Goal: Transaction & Acquisition: Purchase product/service

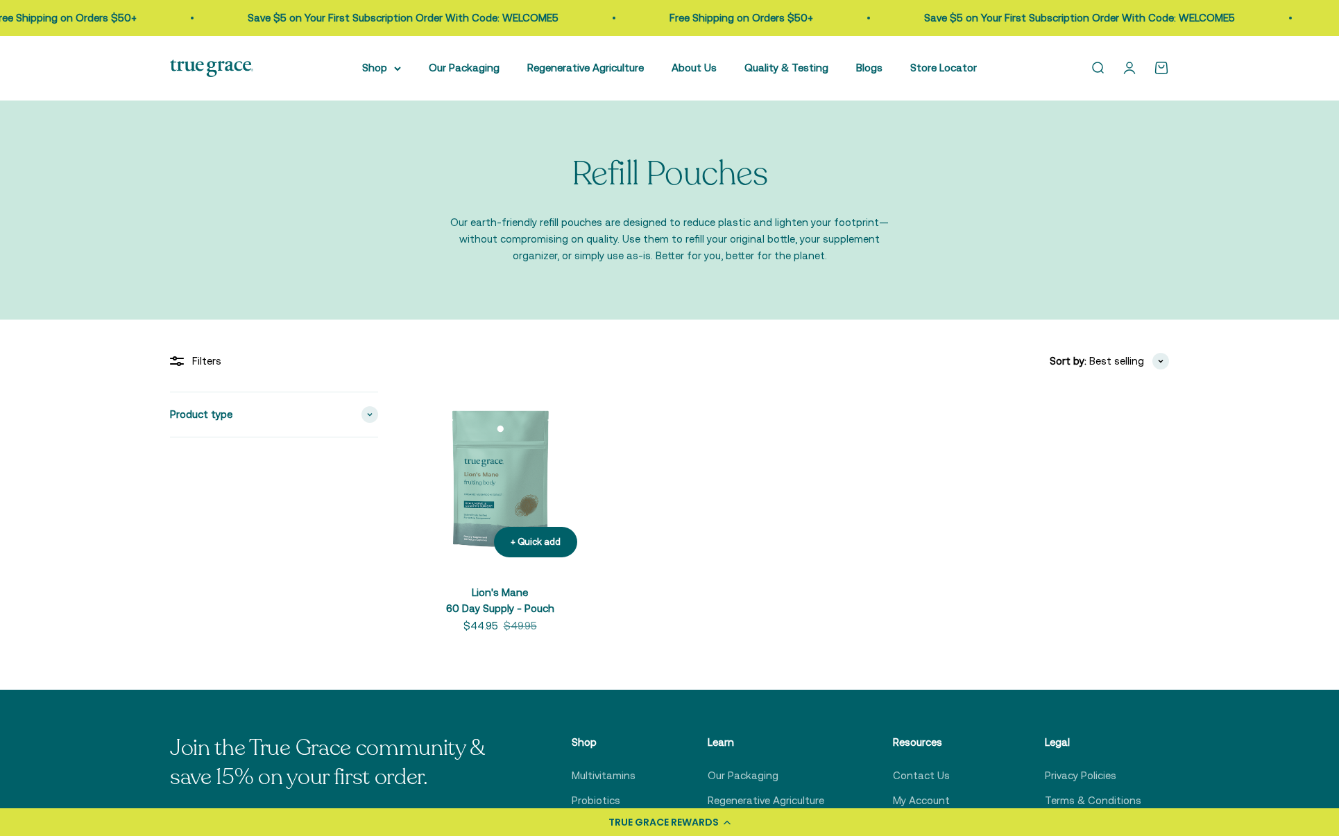
click at [493, 473] on img at bounding box center [499, 480] width 177 height 177
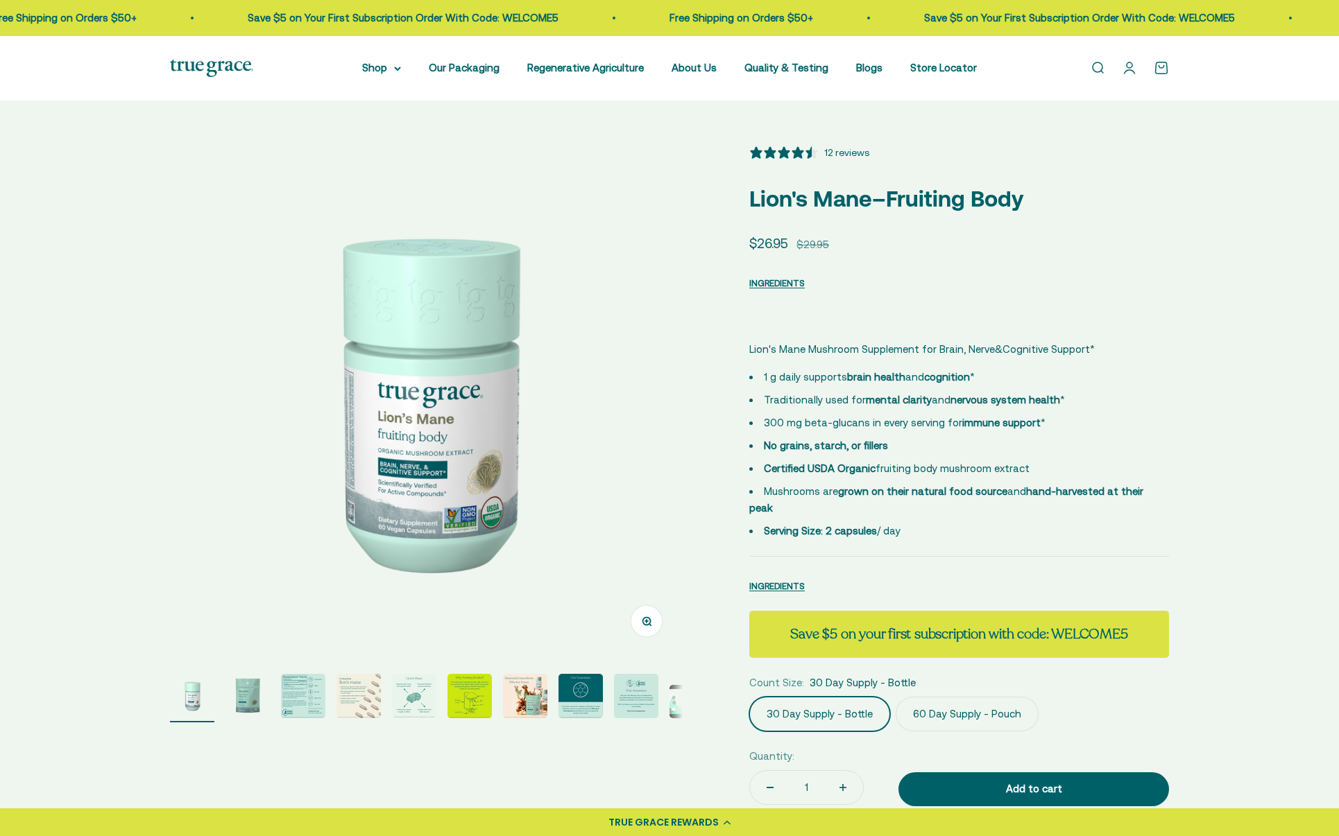
select select "3"
click at [241, 705] on img "Go to item 2" at bounding box center [247, 696] width 44 height 44
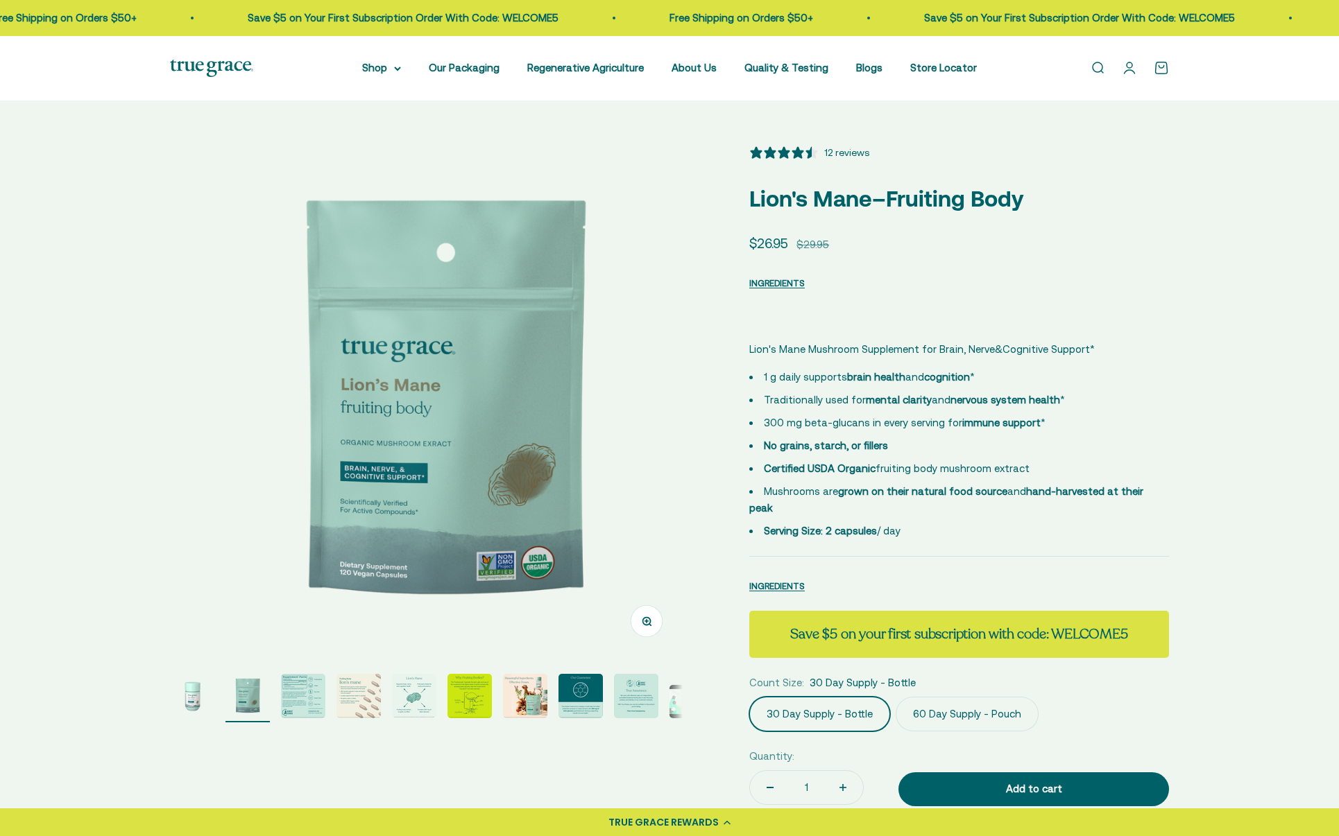
scroll to position [0, 529]
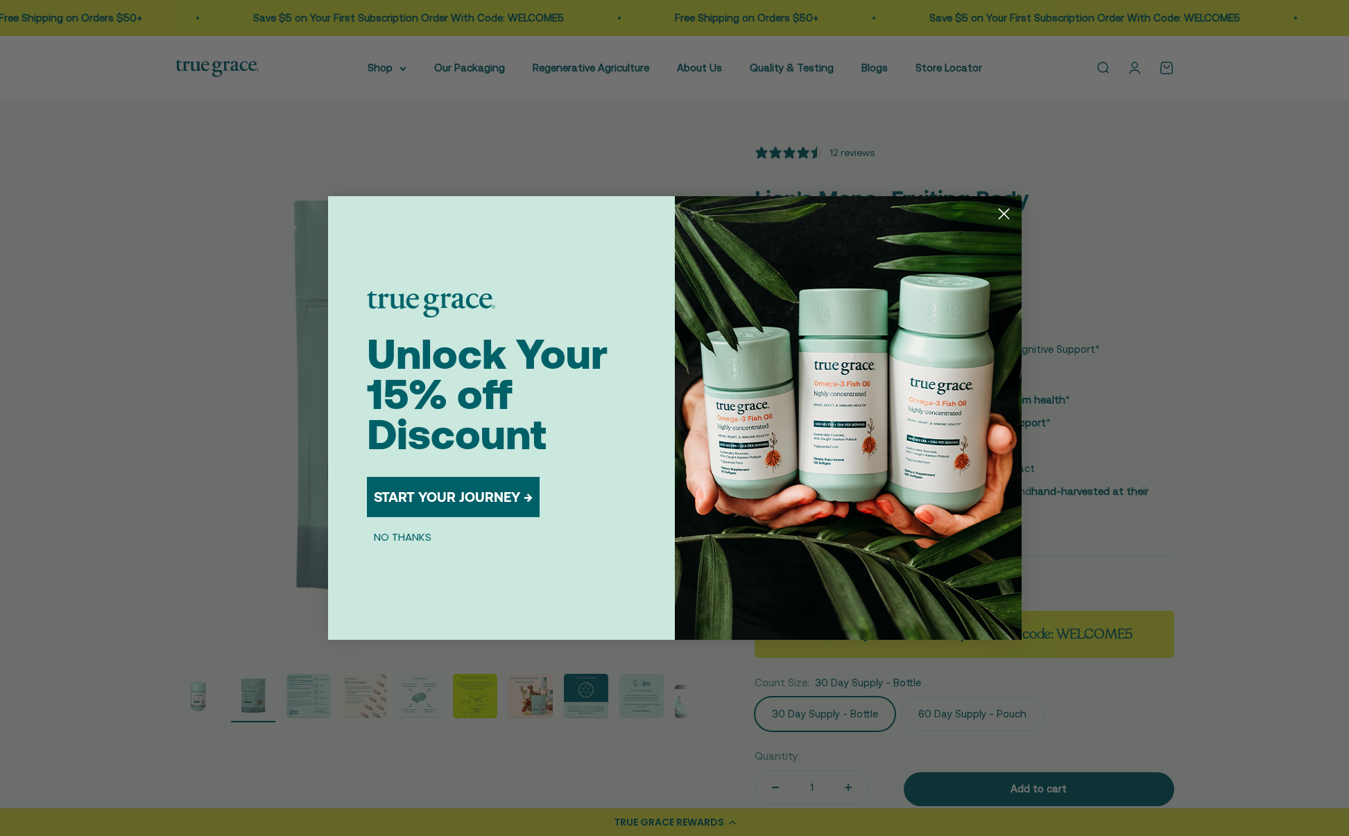
click at [412, 537] on button "NO THANKS" at bounding box center [402, 536] width 71 height 17
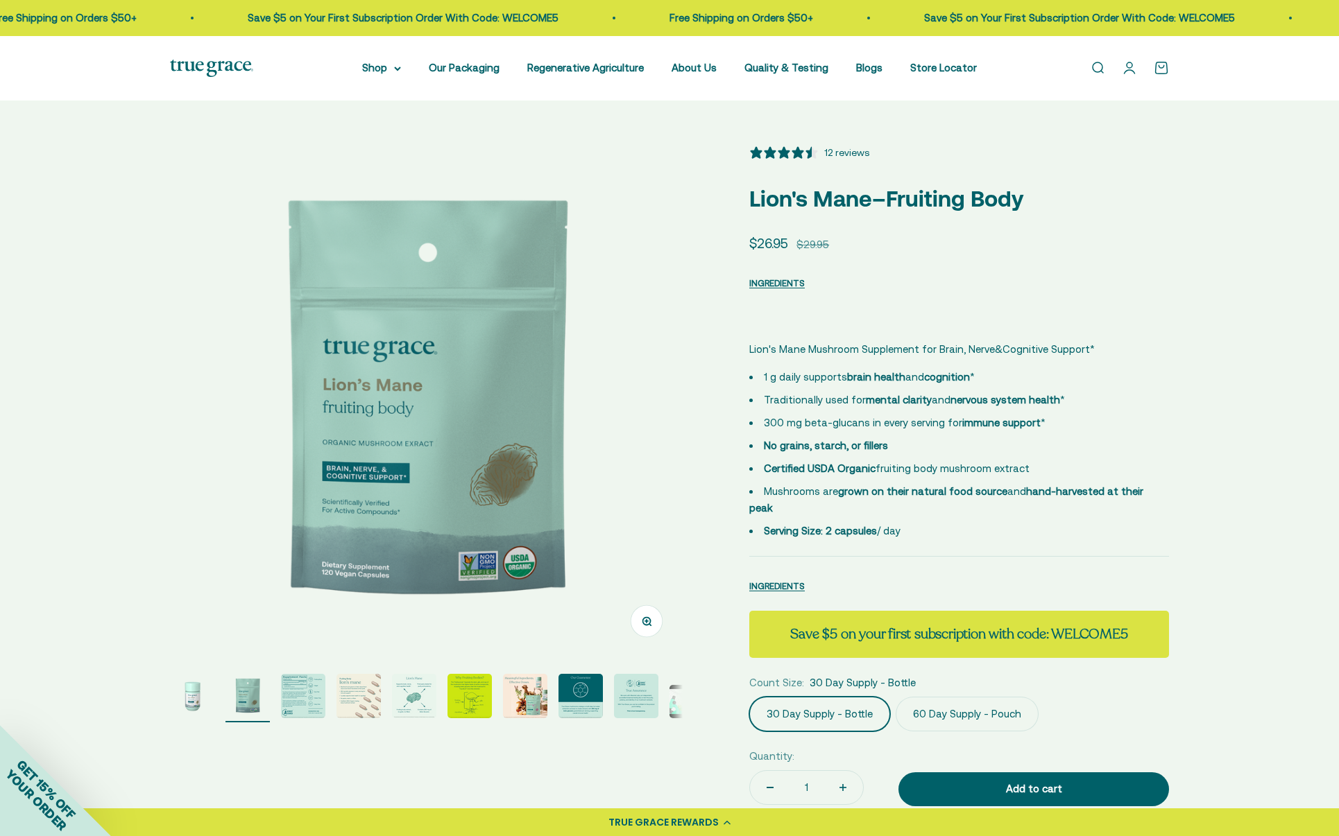
click at [535, 700] on img "Go to item 7" at bounding box center [525, 696] width 44 height 44
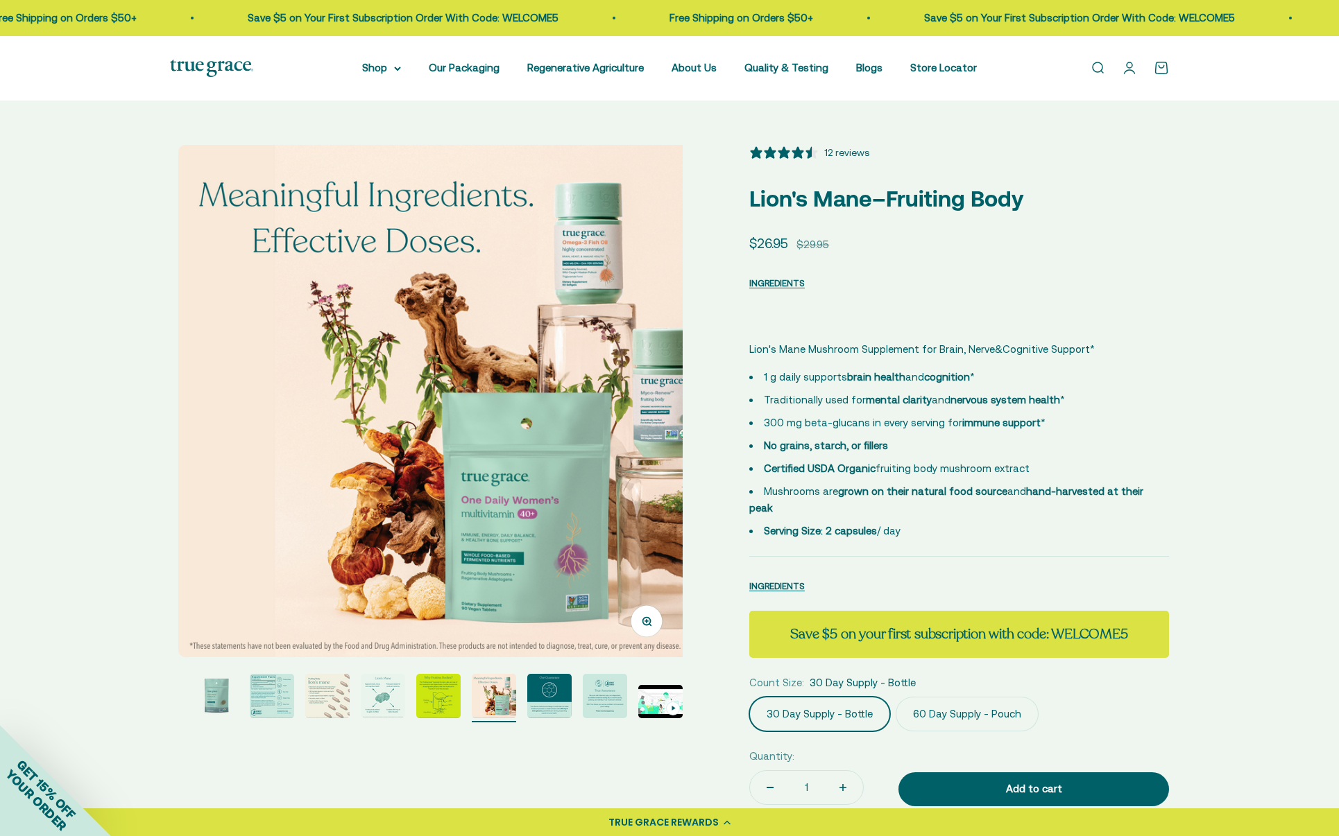
scroll to position [0, 3176]
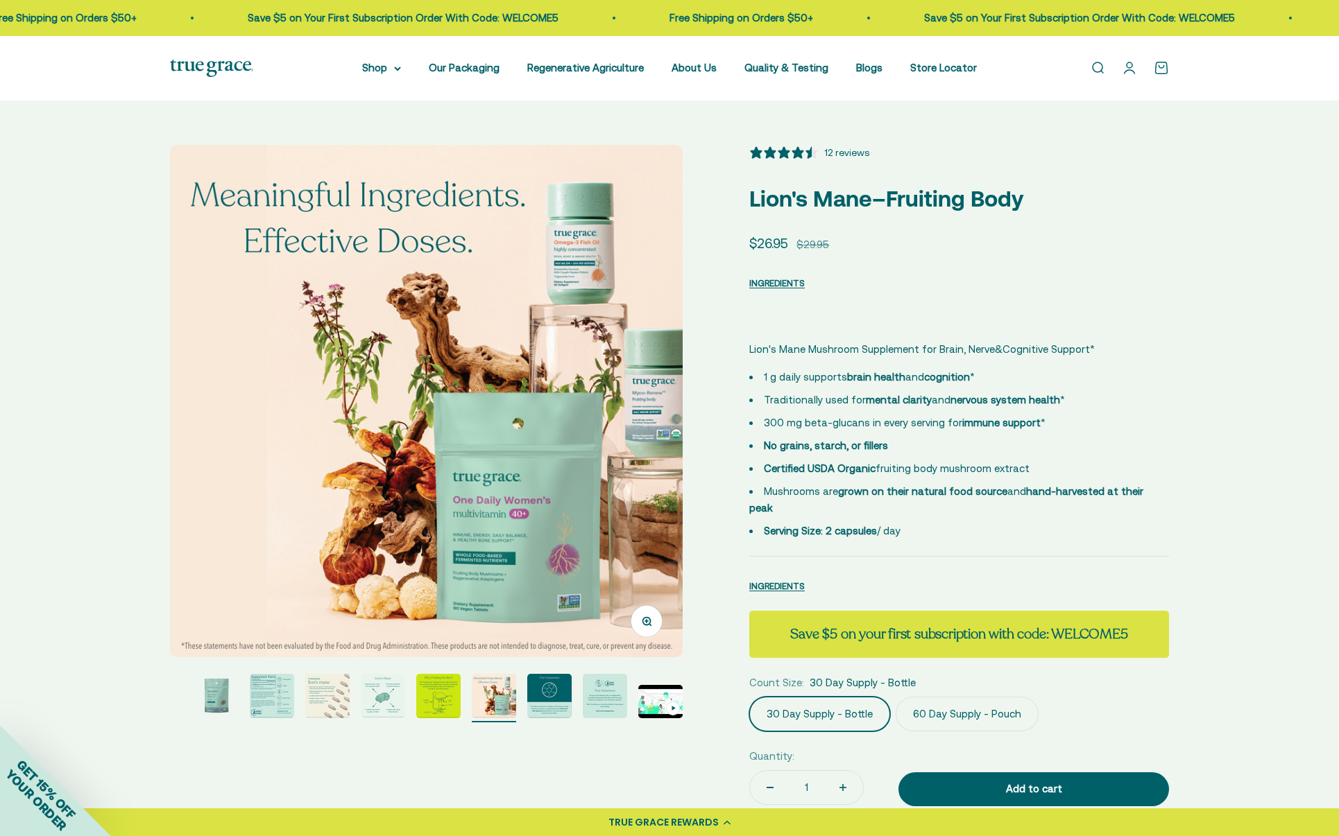
click at [231, 70] on img at bounding box center [211, 68] width 83 height 17
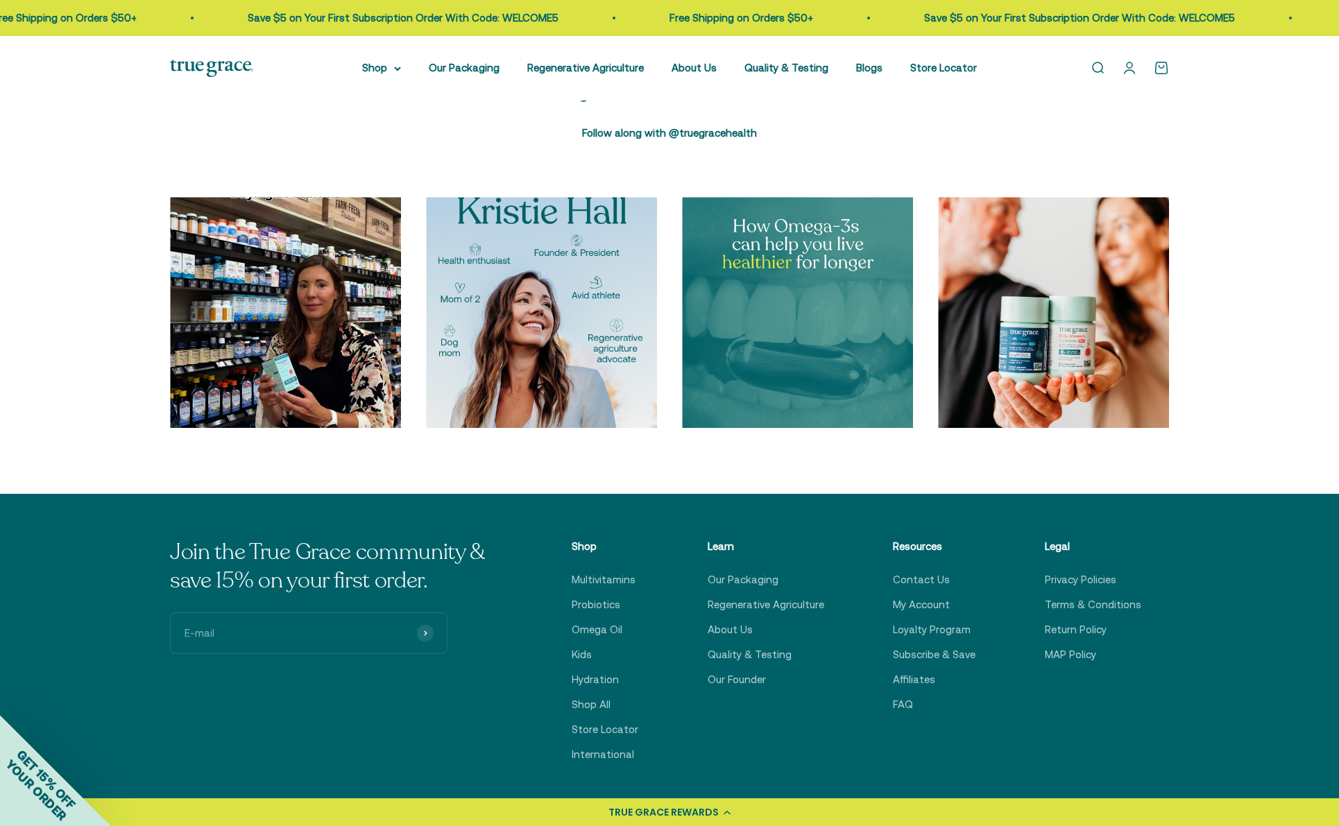
scroll to position [4879, 0]
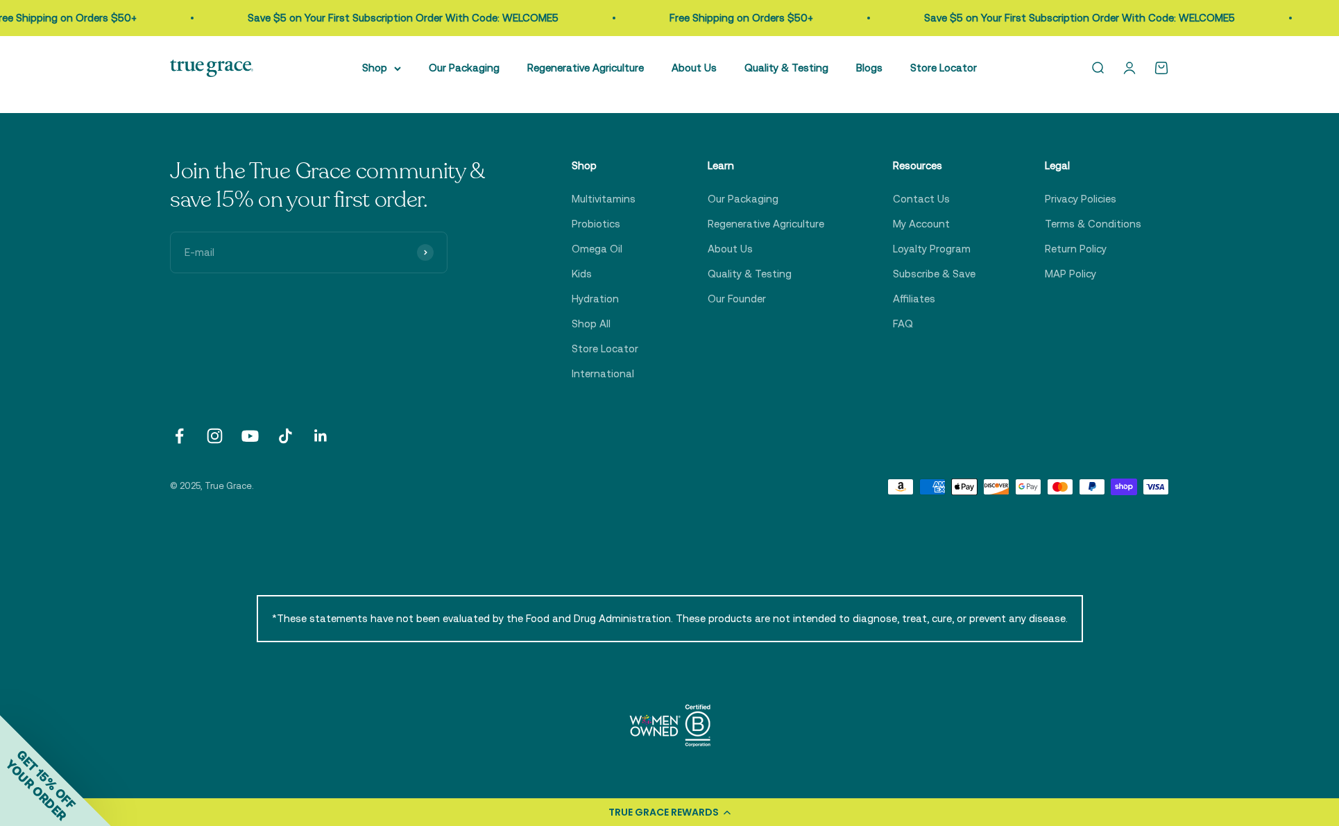
click at [214, 436] on link "Follow on Instagram" at bounding box center [214, 436] width 19 height 19
